Goal: Feedback & Contribution: Leave review/rating

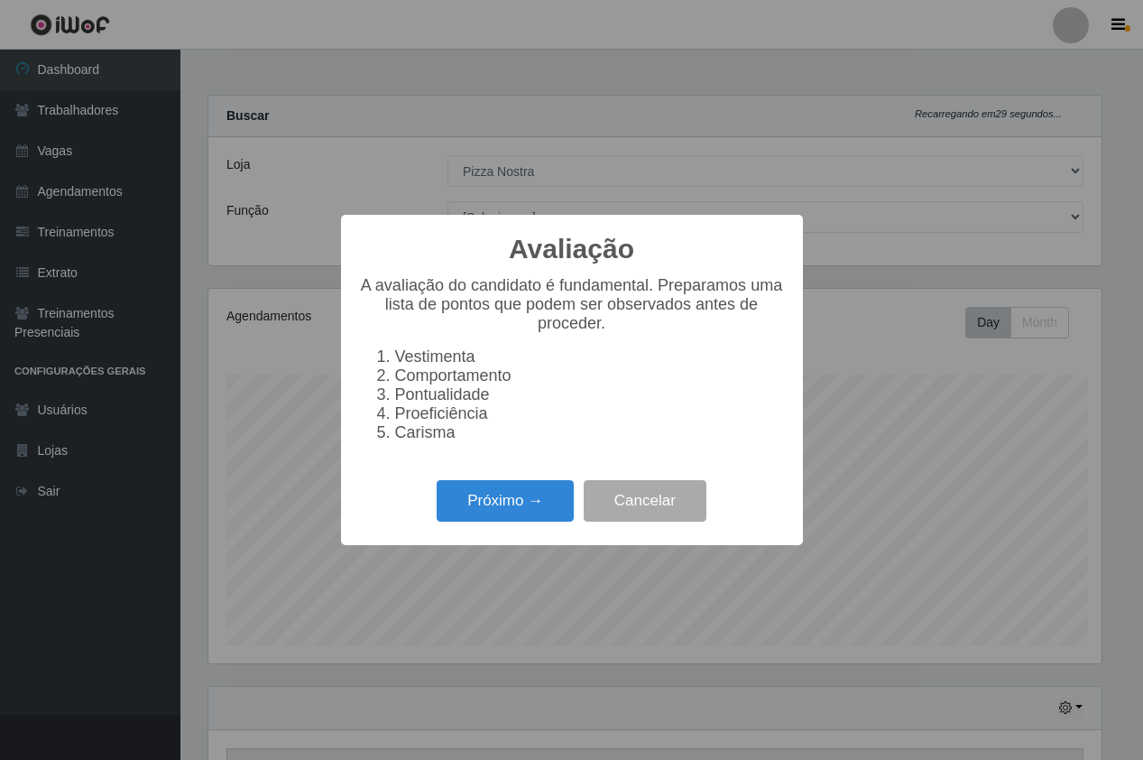
select select "337"
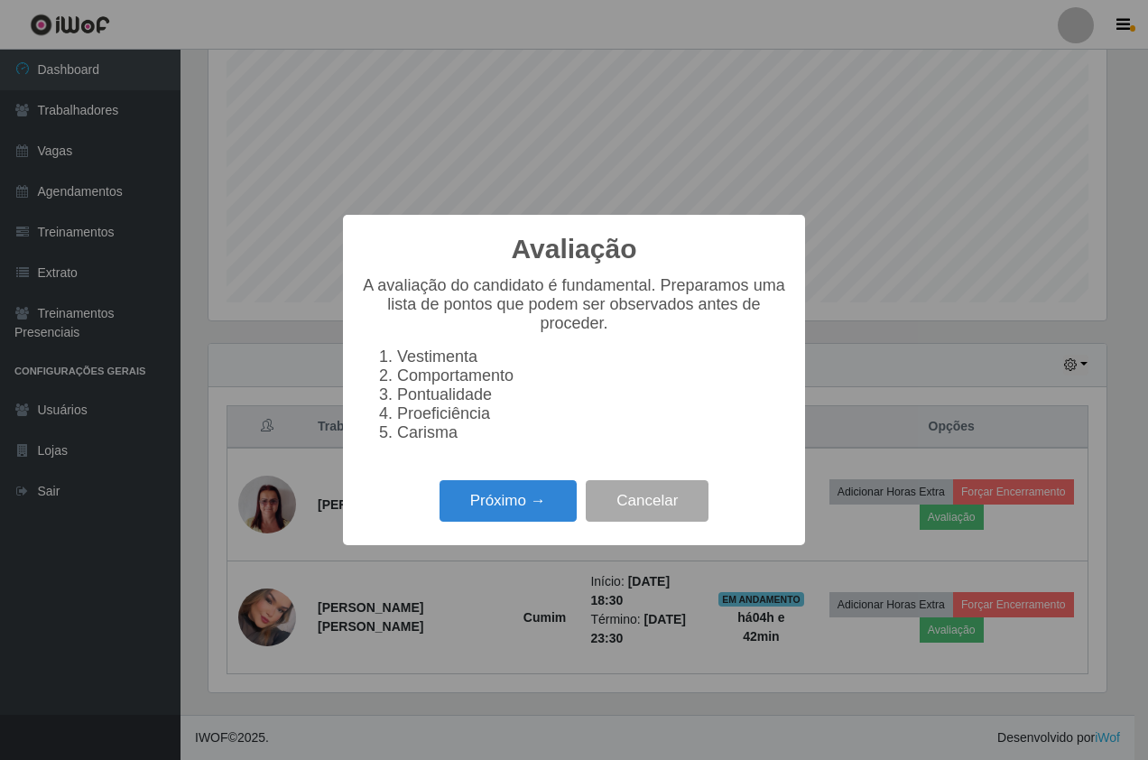
scroll to position [374, 898]
click at [530, 508] on button "Próximo →" at bounding box center [507, 501] width 137 height 42
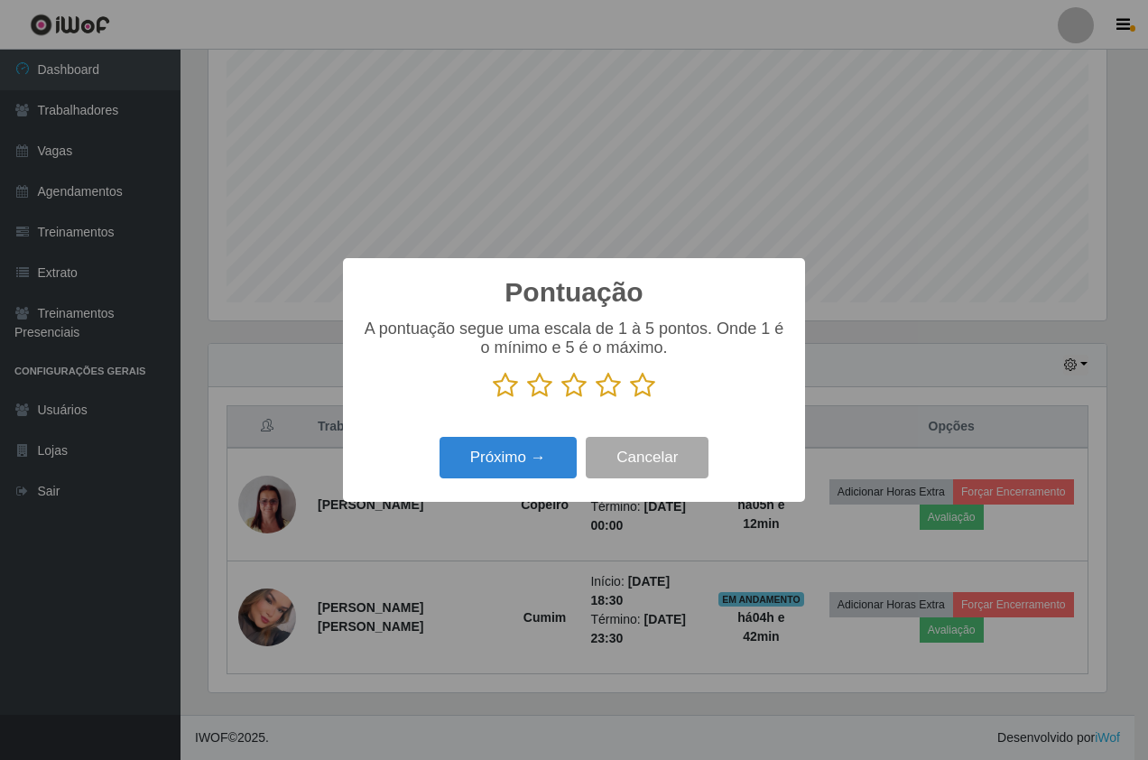
click at [650, 391] on icon at bounding box center [642, 385] width 25 height 27
click at [630, 399] on input "radio" at bounding box center [630, 399] width 0 height 0
click at [622, 399] on p at bounding box center [574, 385] width 426 height 27
click at [502, 468] on button "Próximo →" at bounding box center [507, 458] width 137 height 42
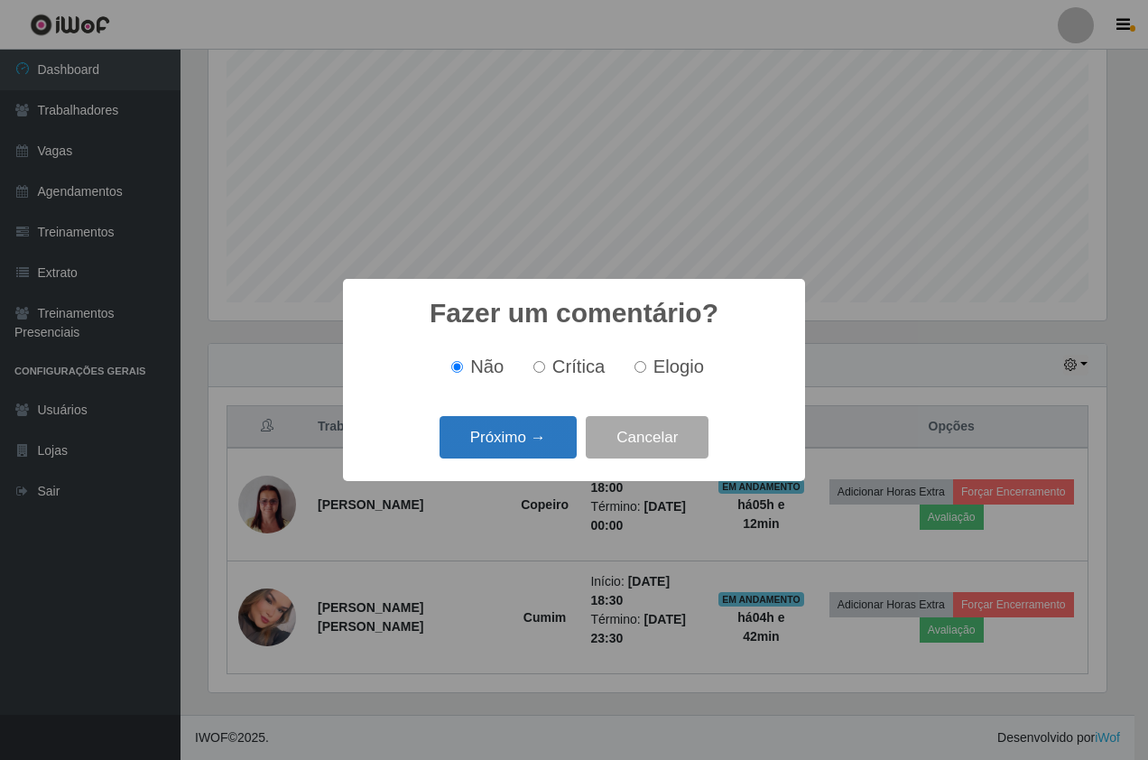
click at [542, 446] on button "Próximo →" at bounding box center [507, 437] width 137 height 42
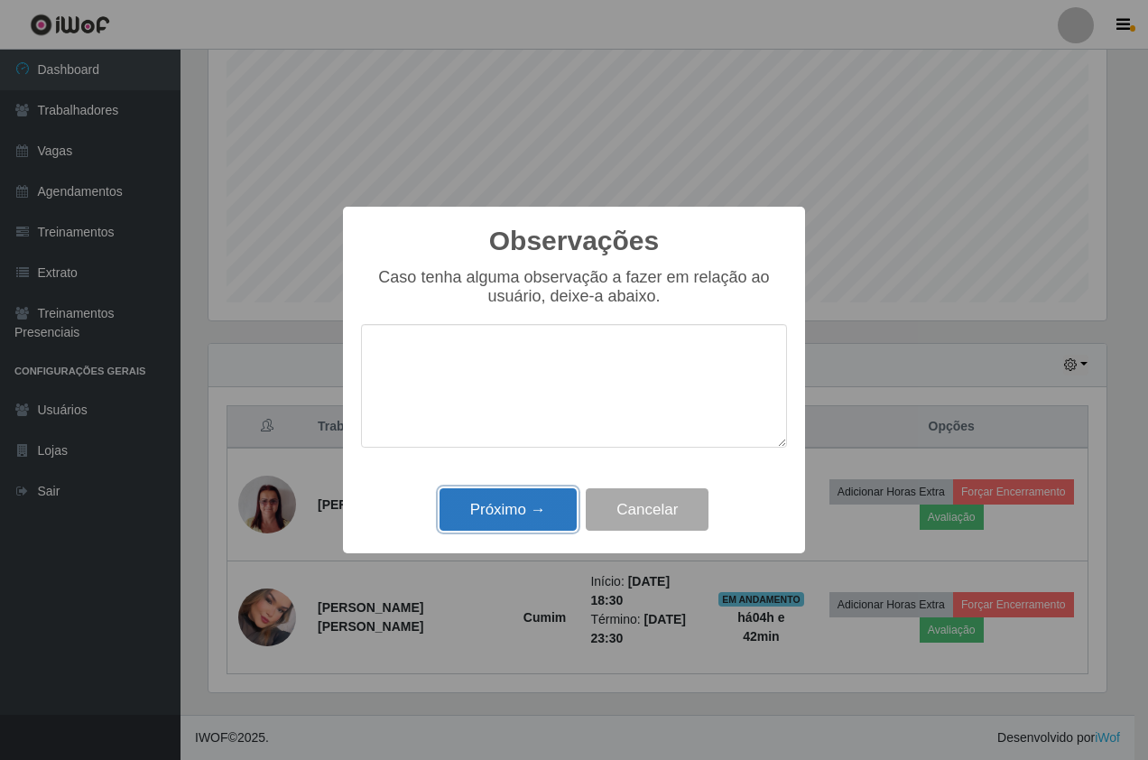
click at [534, 508] on button "Próximo →" at bounding box center [507, 509] width 137 height 42
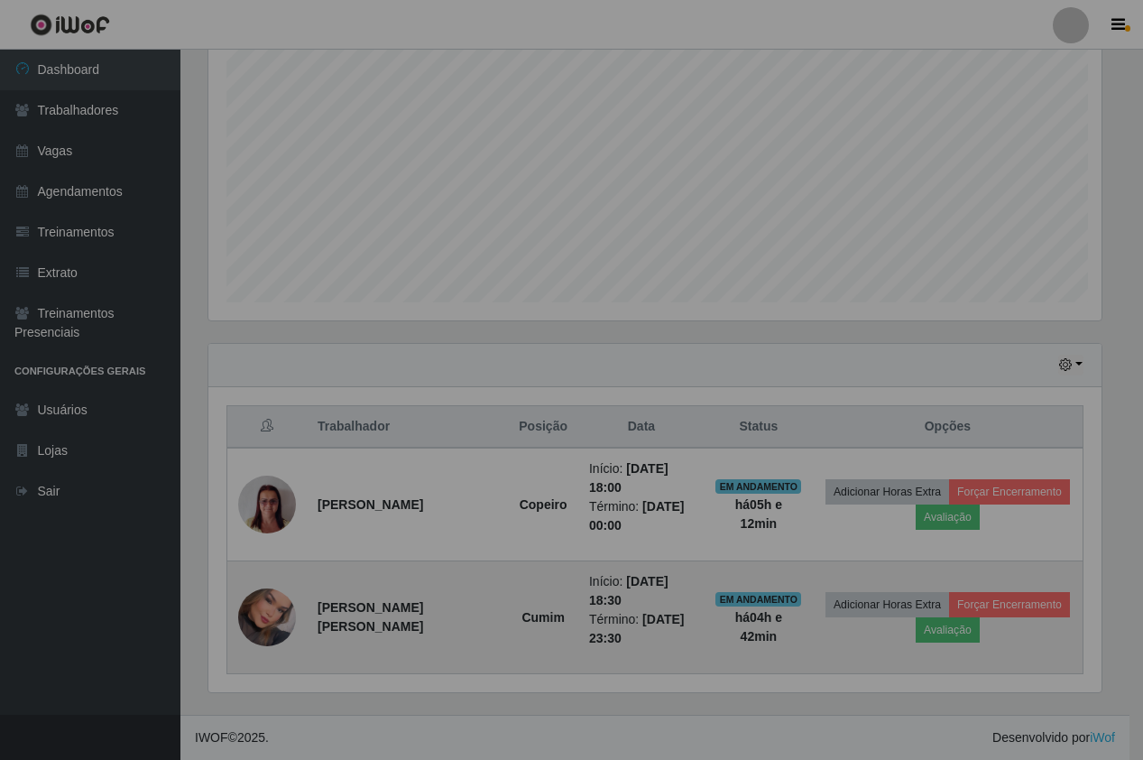
scroll to position [374, 907]
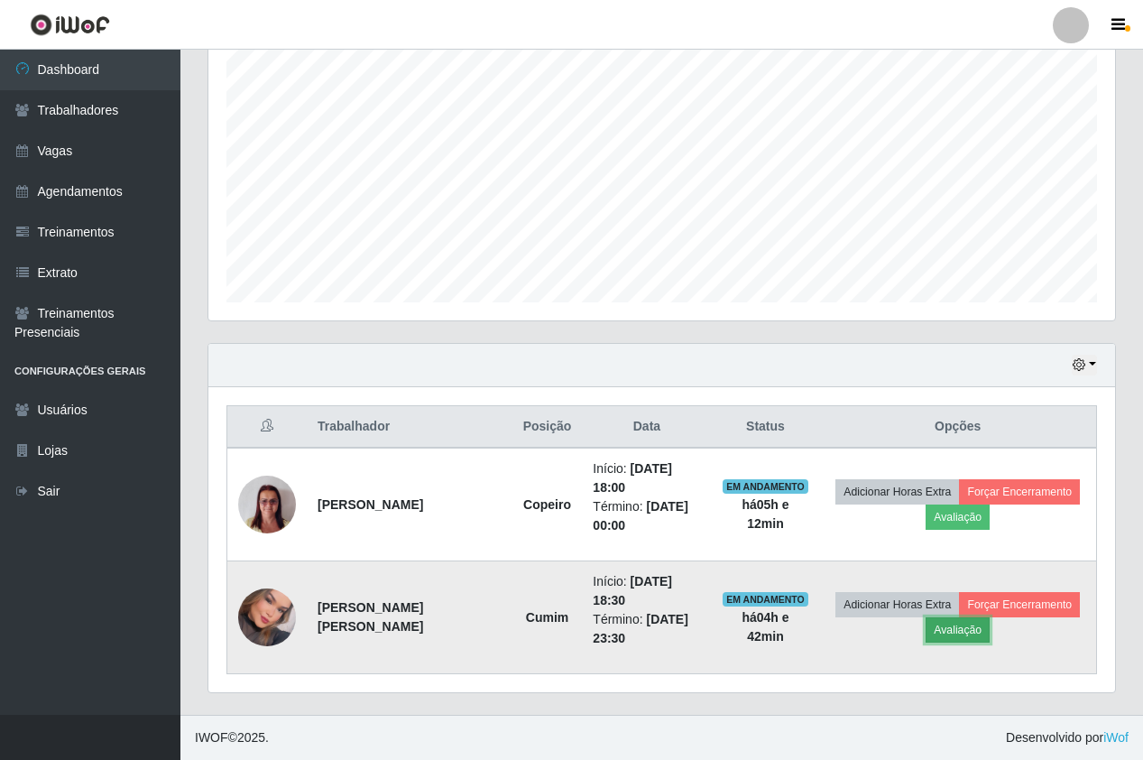
click at [937, 638] on button "Avaliação" at bounding box center [958, 629] width 64 height 25
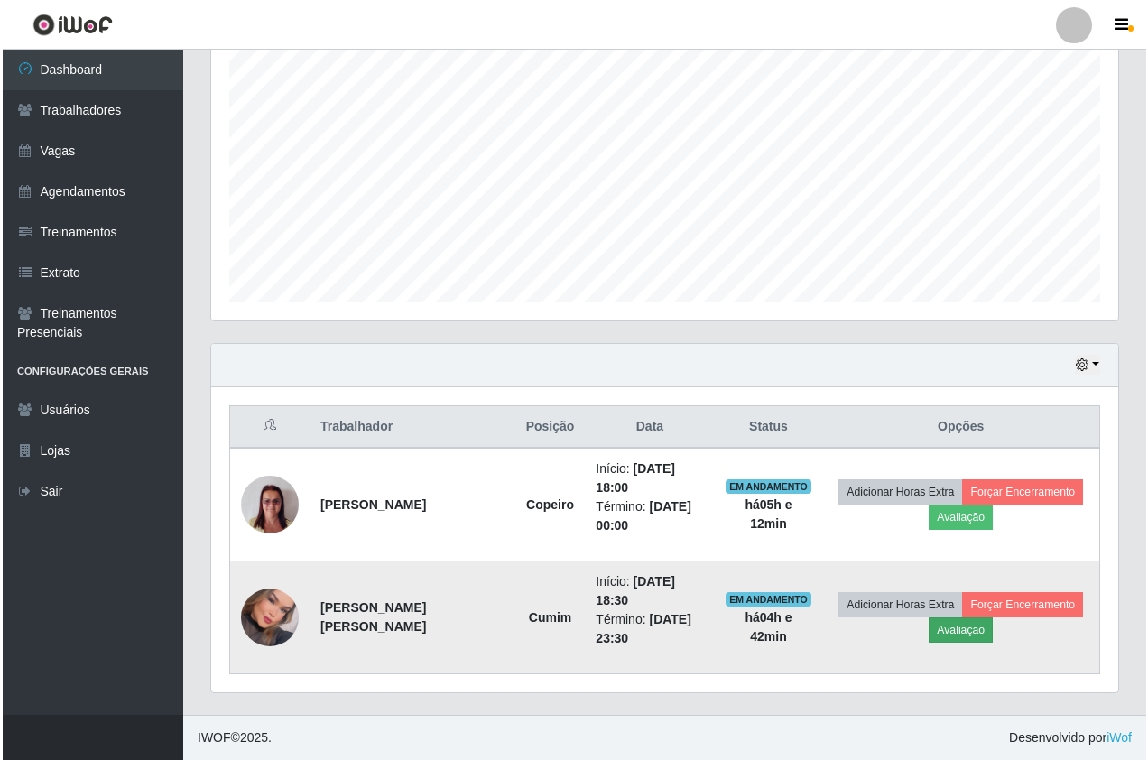
scroll to position [374, 898]
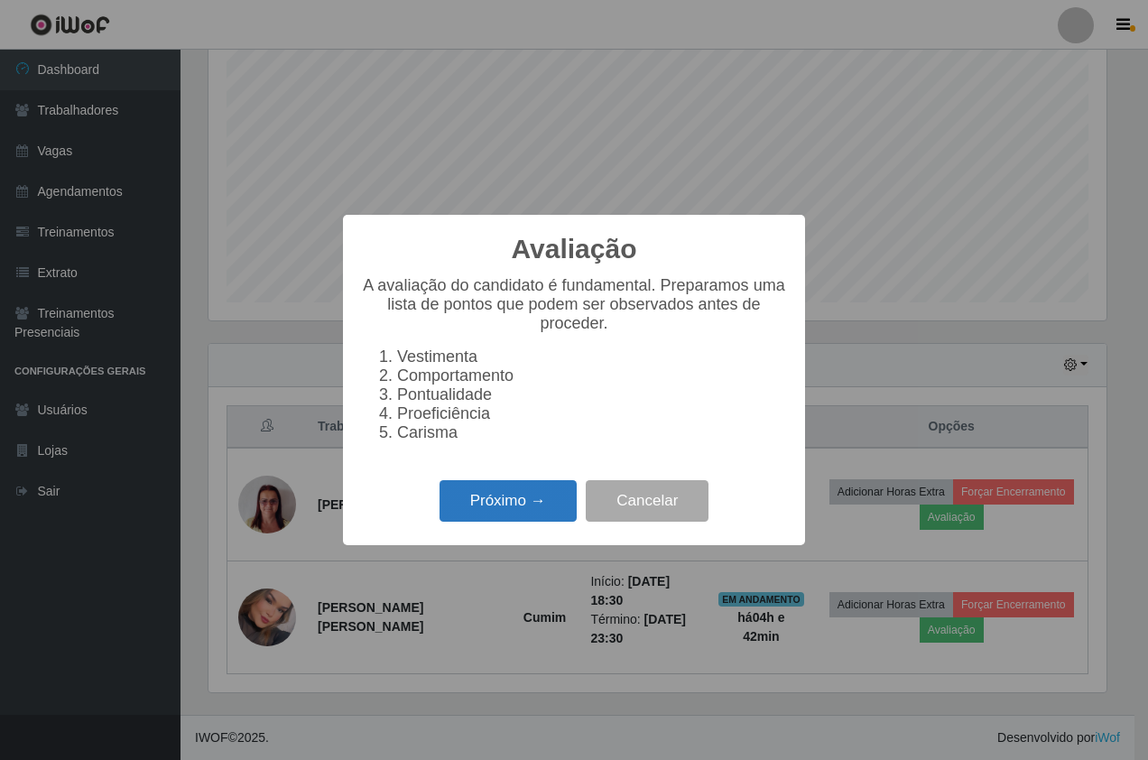
click at [537, 503] on button "Próximo →" at bounding box center [507, 501] width 137 height 42
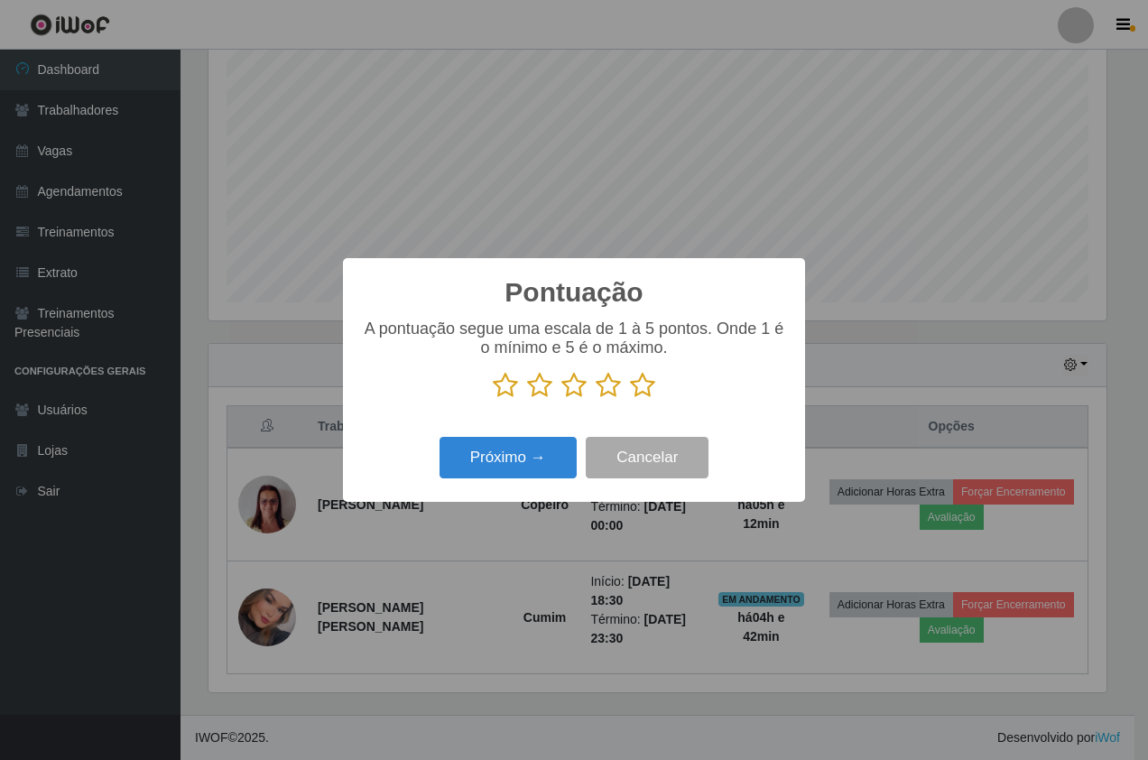
click at [635, 383] on icon at bounding box center [642, 385] width 25 height 27
click at [630, 399] on input "radio" at bounding box center [630, 399] width 0 height 0
click at [521, 476] on button "Próximo →" at bounding box center [507, 458] width 137 height 42
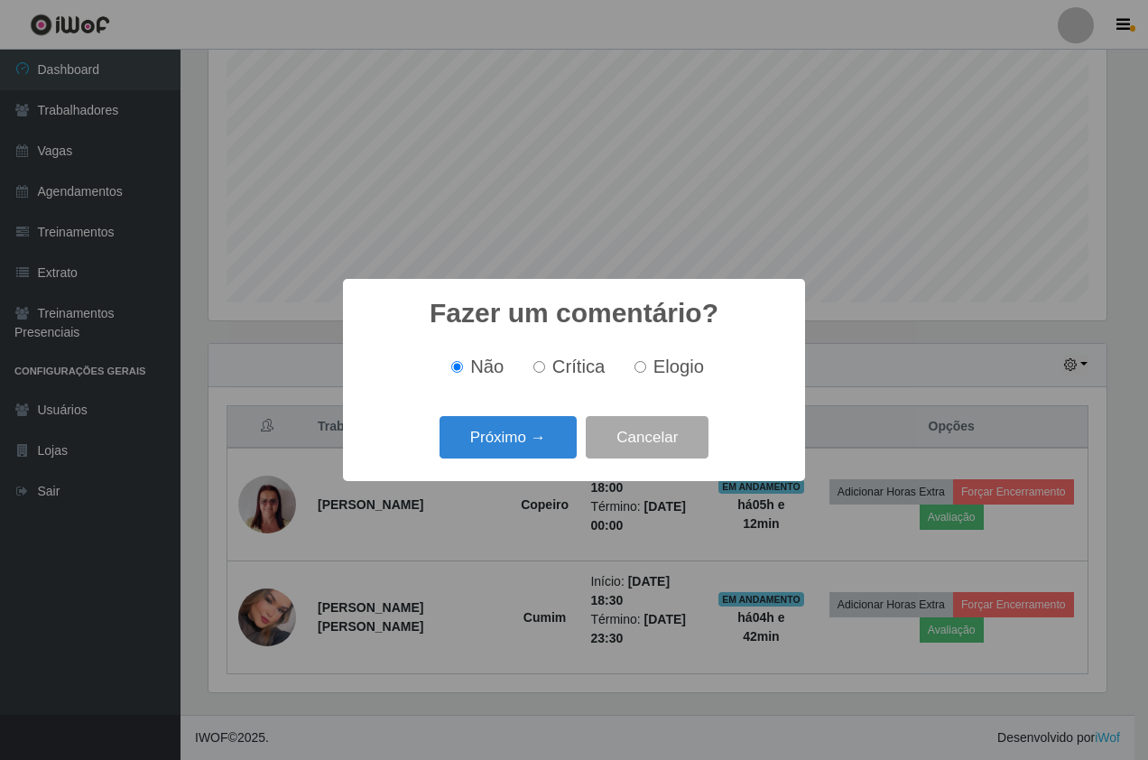
click at [522, 462] on div "Fazer um comentário? × Não Crítica Elogio Próximo → Cancelar" at bounding box center [574, 380] width 462 height 202
click at [523, 449] on button "Próximo →" at bounding box center [507, 437] width 137 height 42
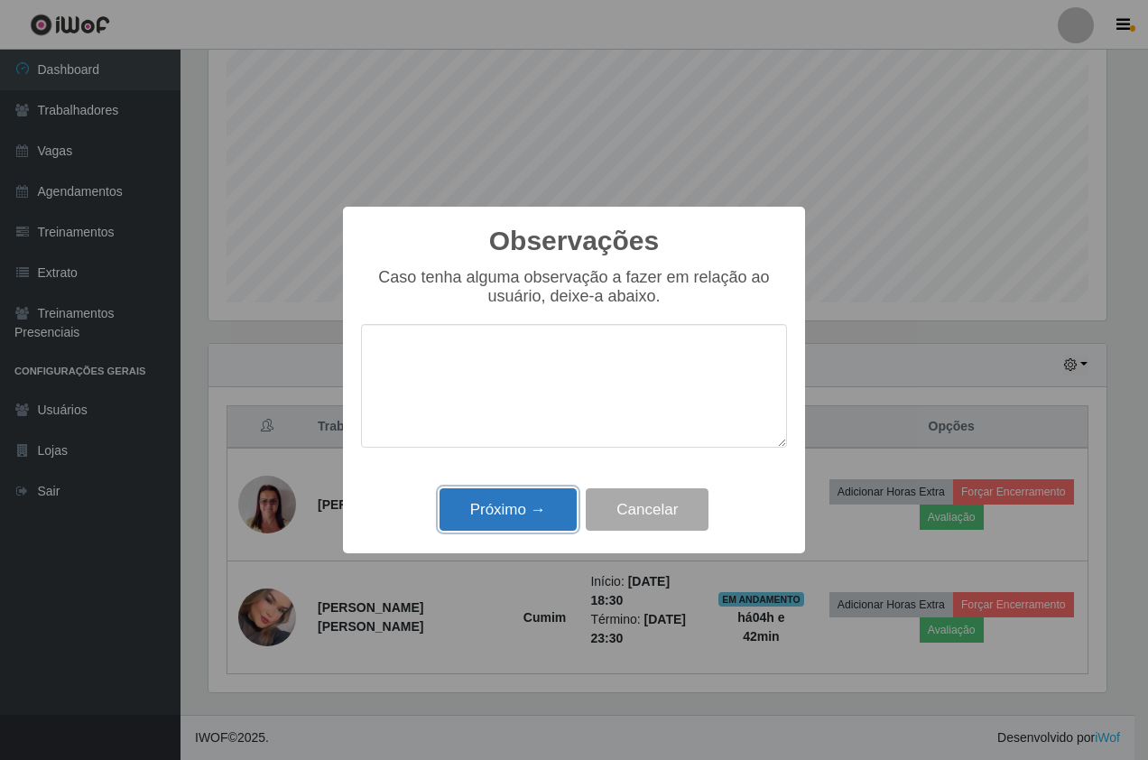
click at [538, 506] on button "Próximo →" at bounding box center [507, 509] width 137 height 42
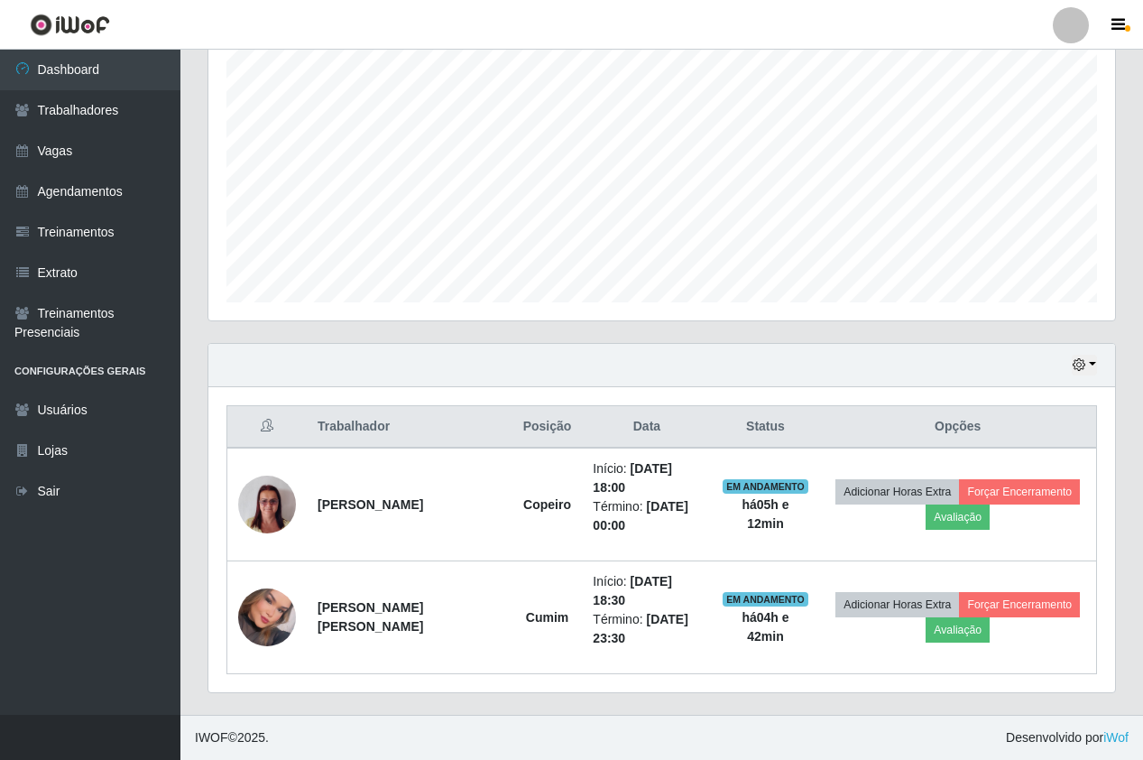
scroll to position [305, 0]
